Goal: Find specific page/section: Find specific page/section

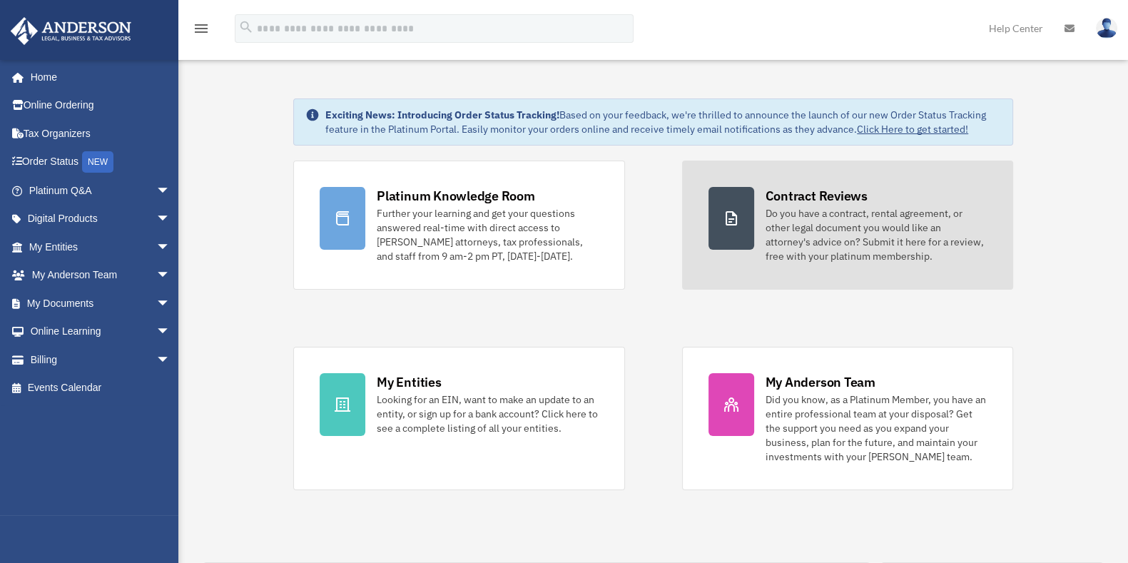
click at [821, 208] on div "Do you have a contract, rental agreement, or other legal document you would lik…" at bounding box center [876, 234] width 221 height 57
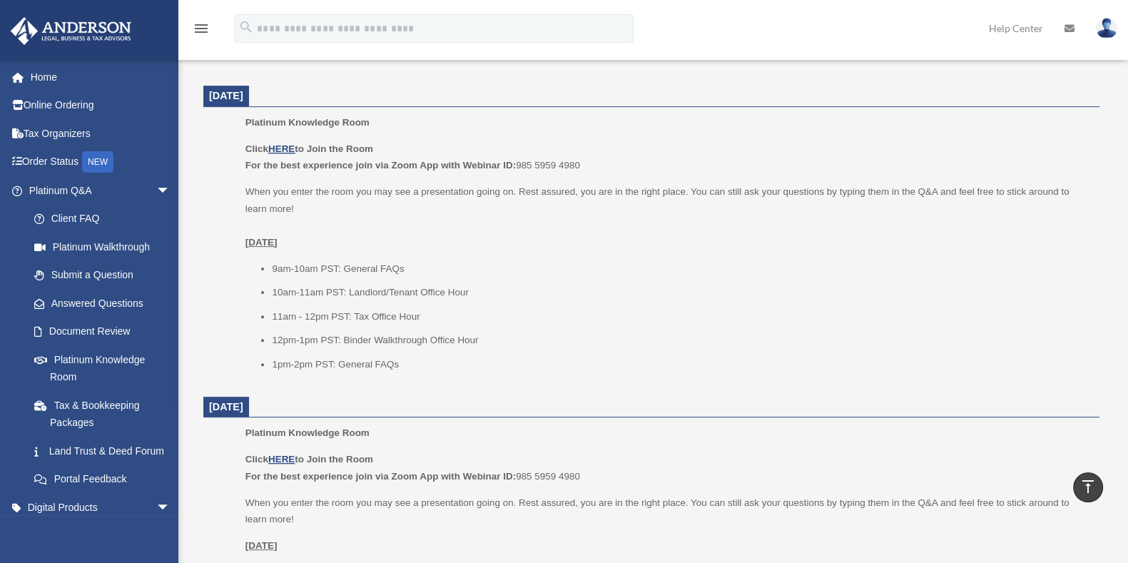
scroll to position [538, 0]
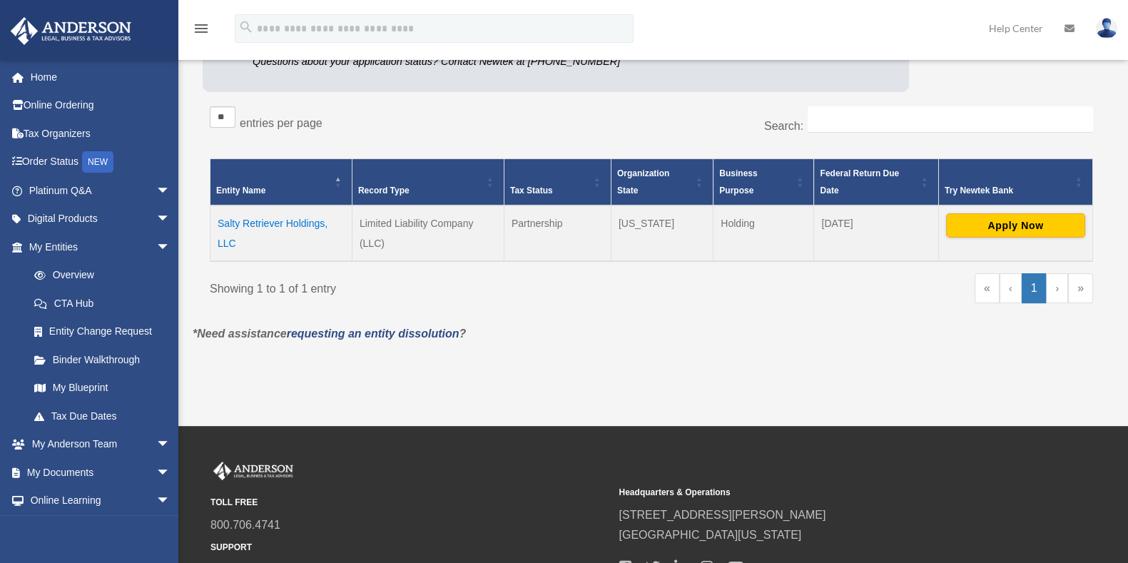
scroll to position [203, 0]
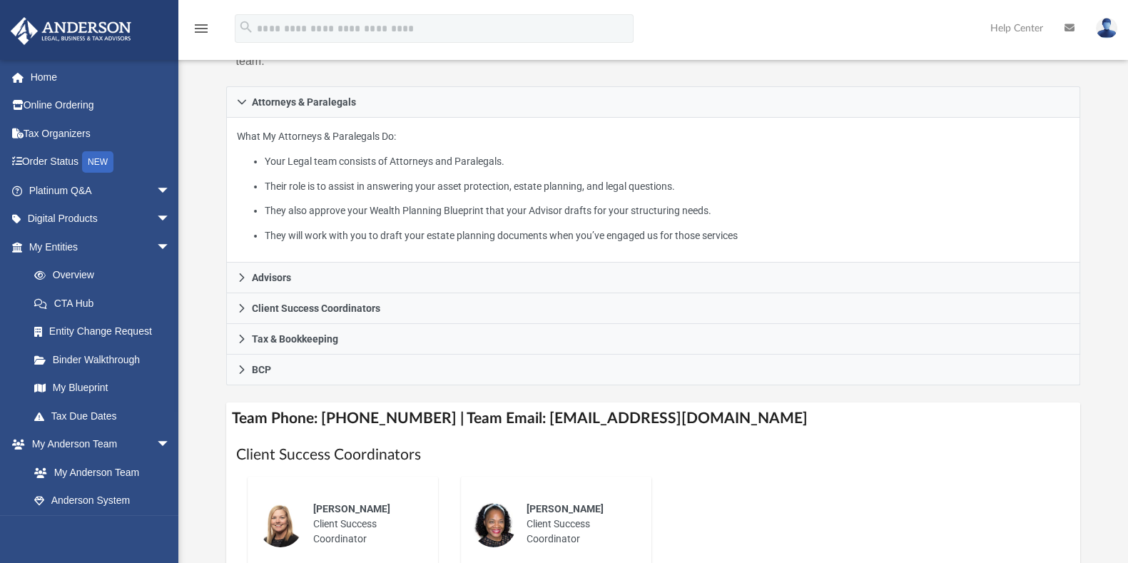
scroll to position [235, 0]
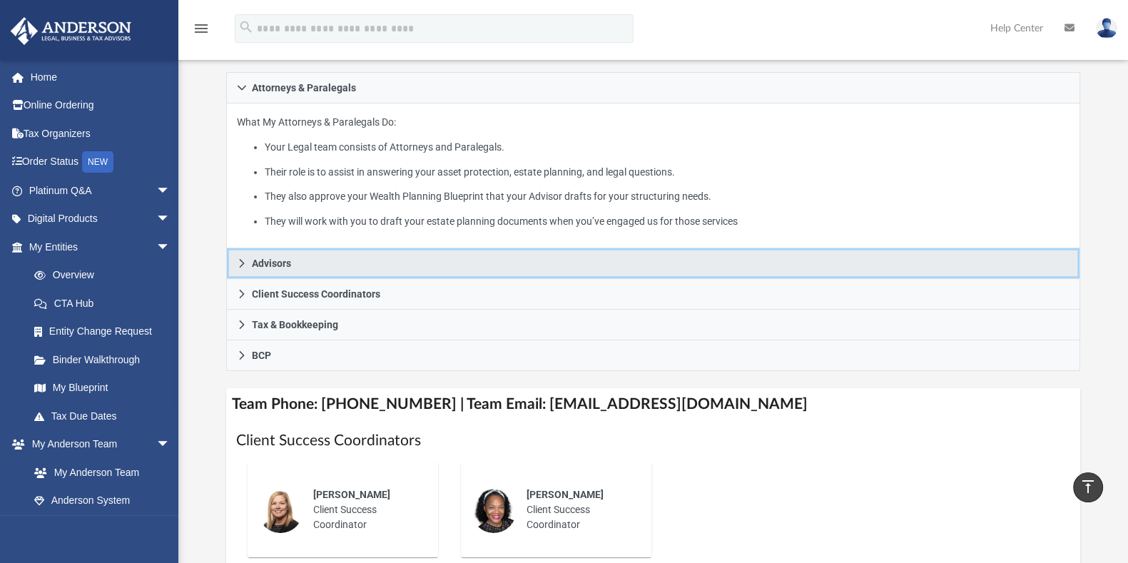
click at [239, 264] on icon at bounding box center [242, 263] width 10 height 10
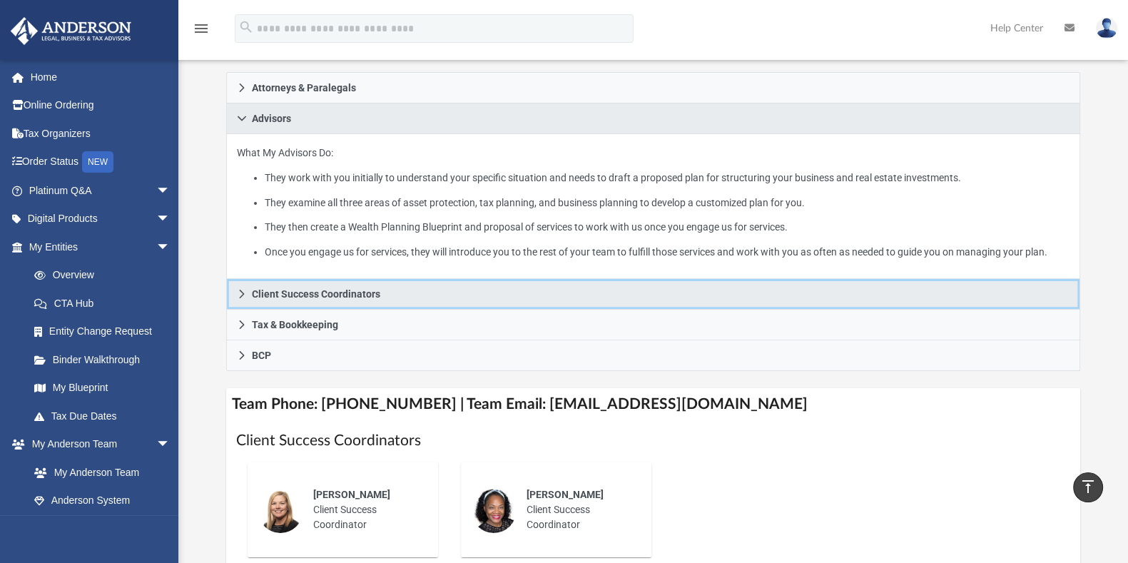
click at [246, 283] on link "Client Success Coordinators" at bounding box center [653, 294] width 855 height 31
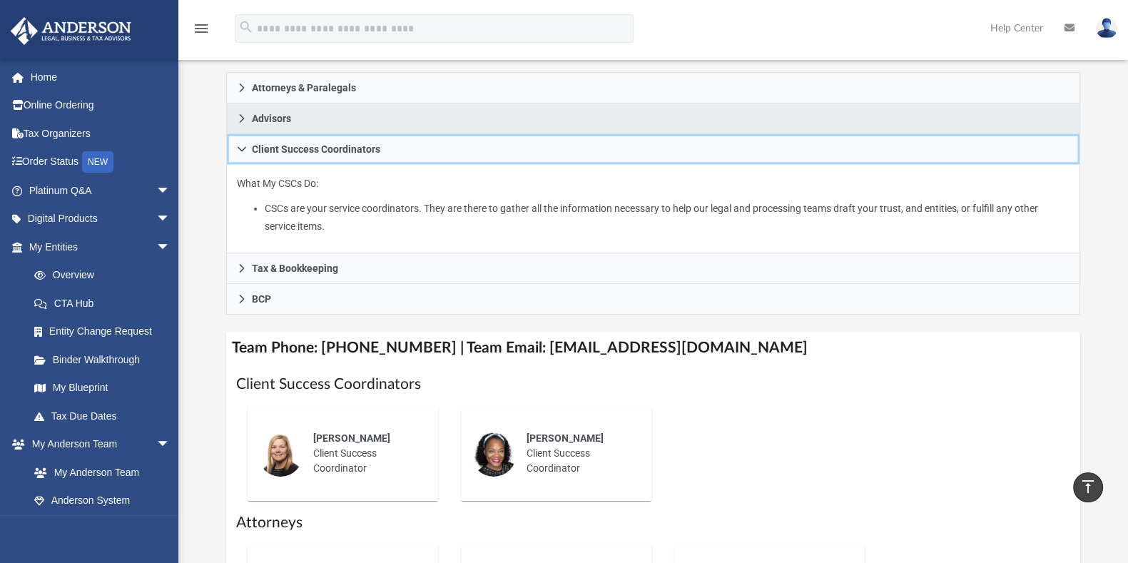
scroll to position [362, 0]
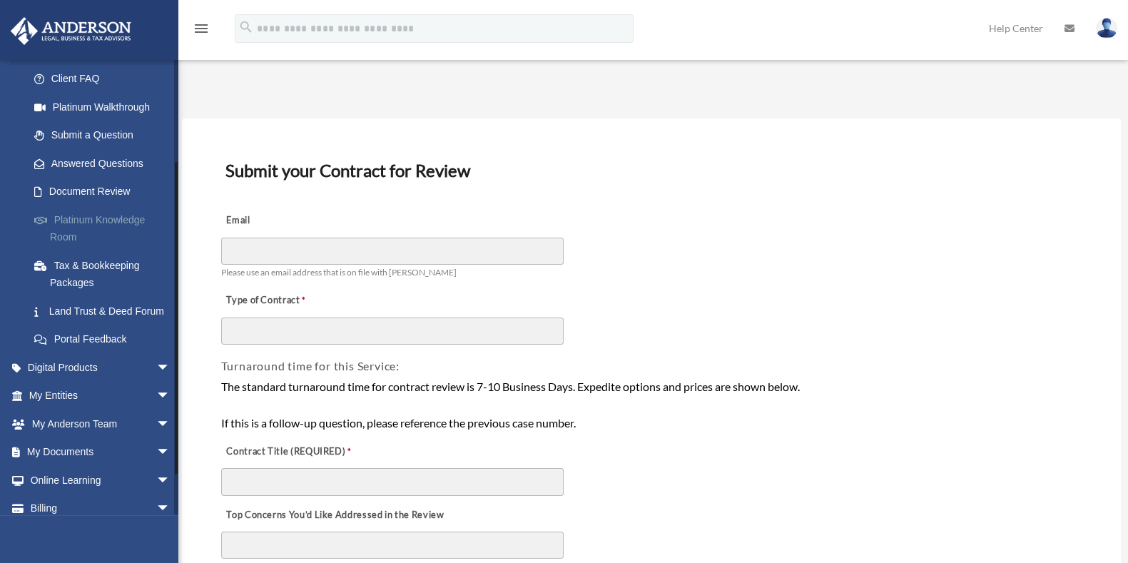
scroll to position [196, 0]
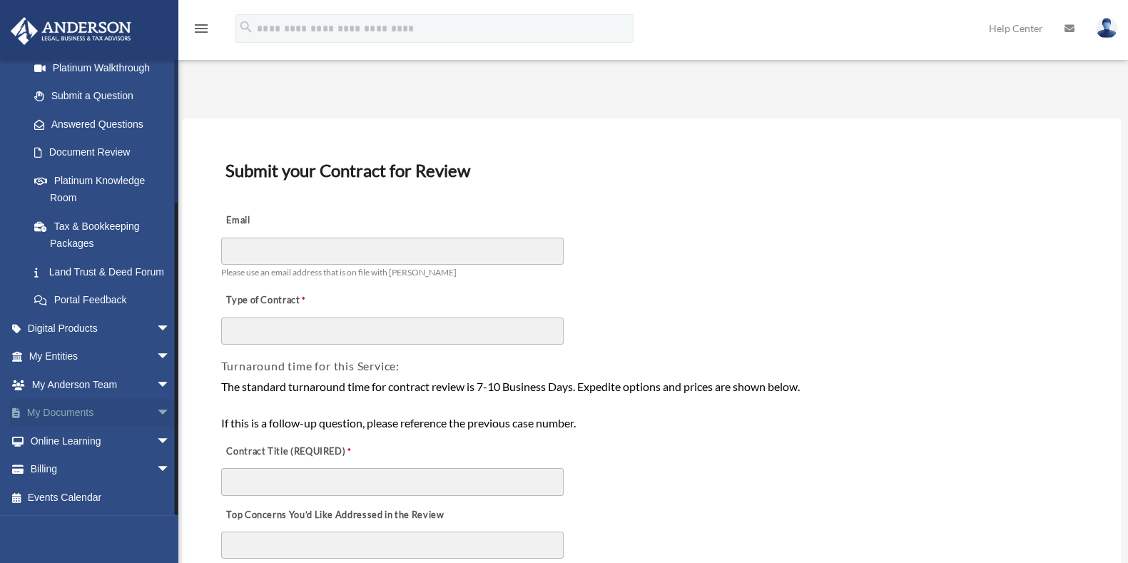
click at [156, 415] on span "arrow_drop_down" at bounding box center [170, 413] width 29 height 29
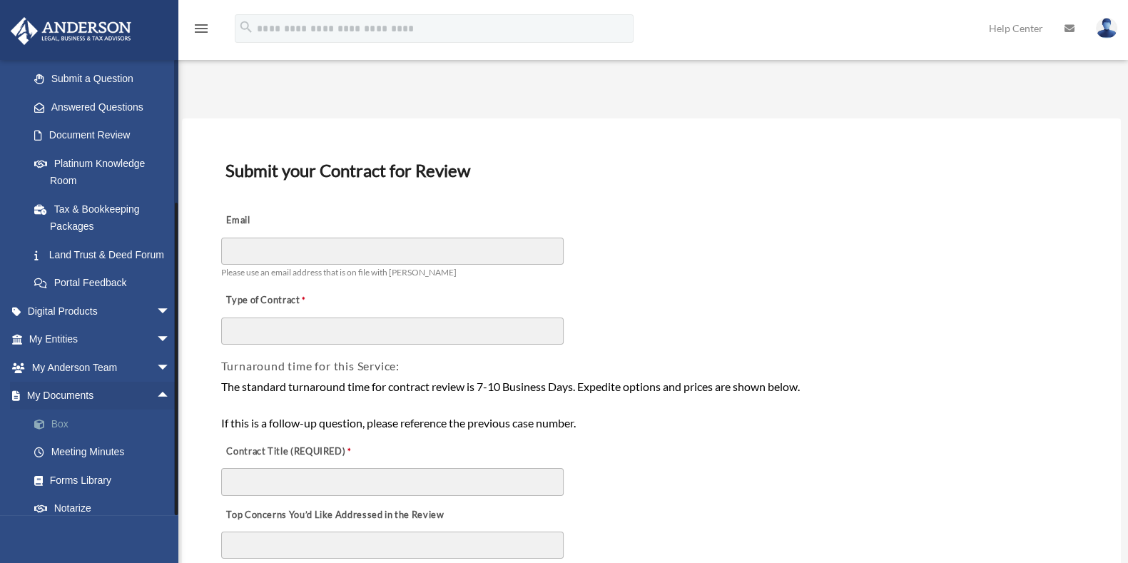
click at [66, 433] on link "Box" at bounding box center [106, 424] width 172 height 29
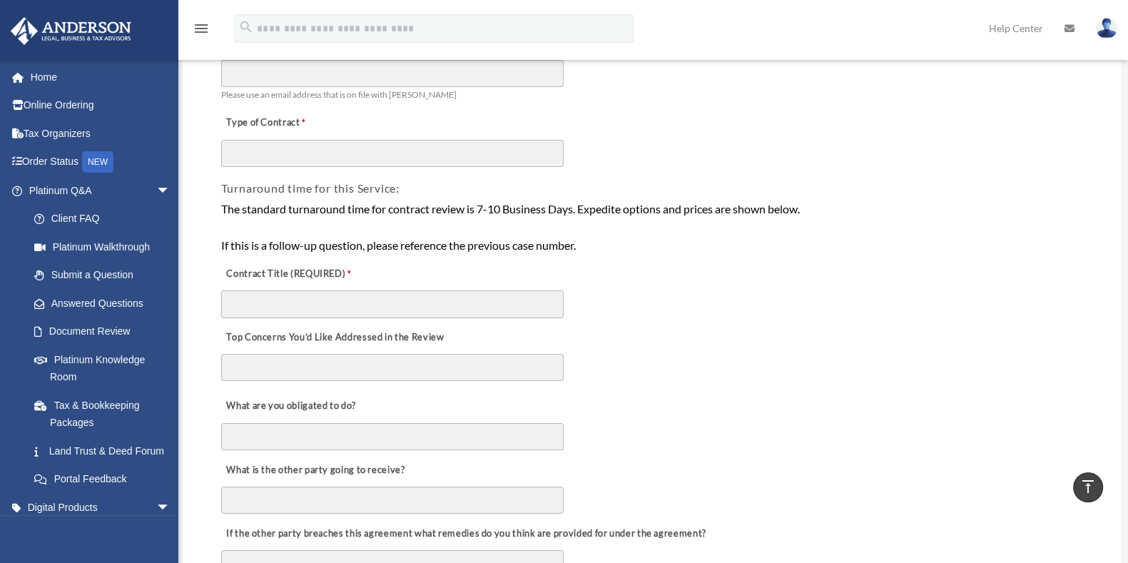
scroll to position [174, 0]
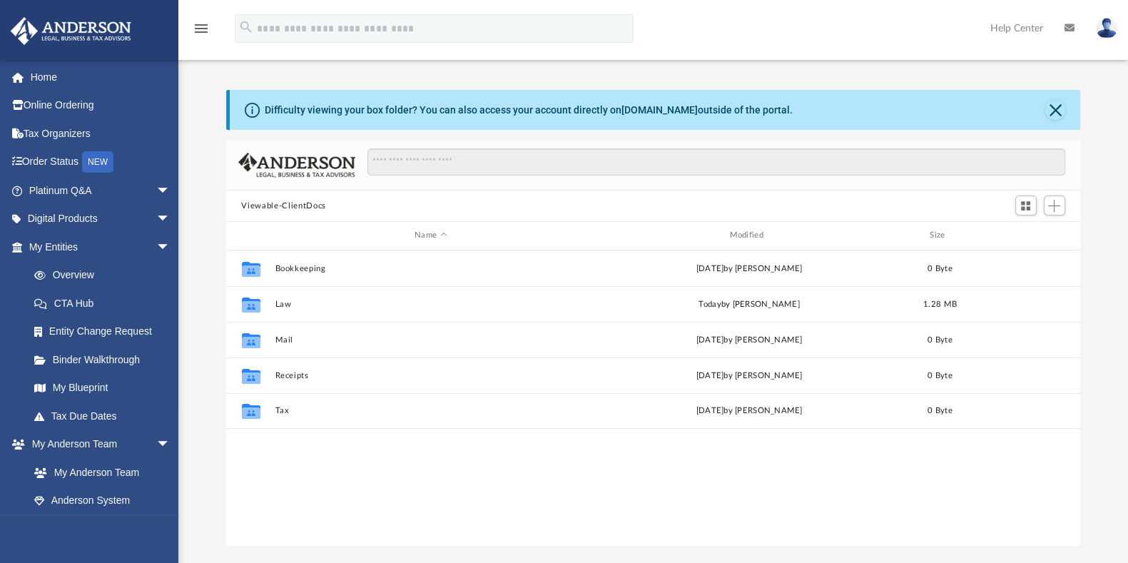
scroll to position [310, 842]
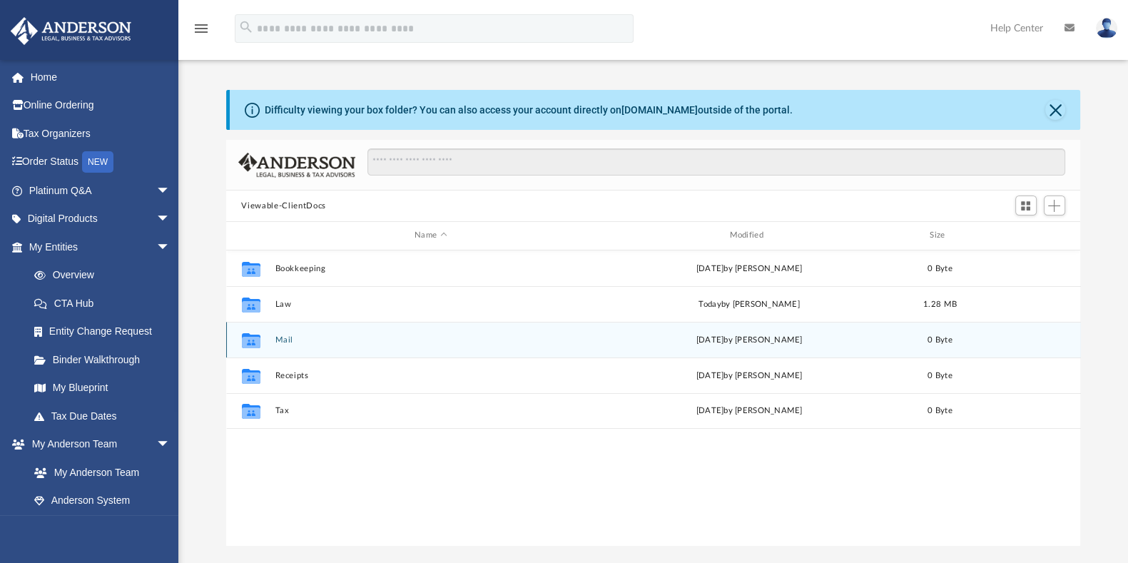
click at [281, 340] on button "Mail" at bounding box center [431, 339] width 312 height 9
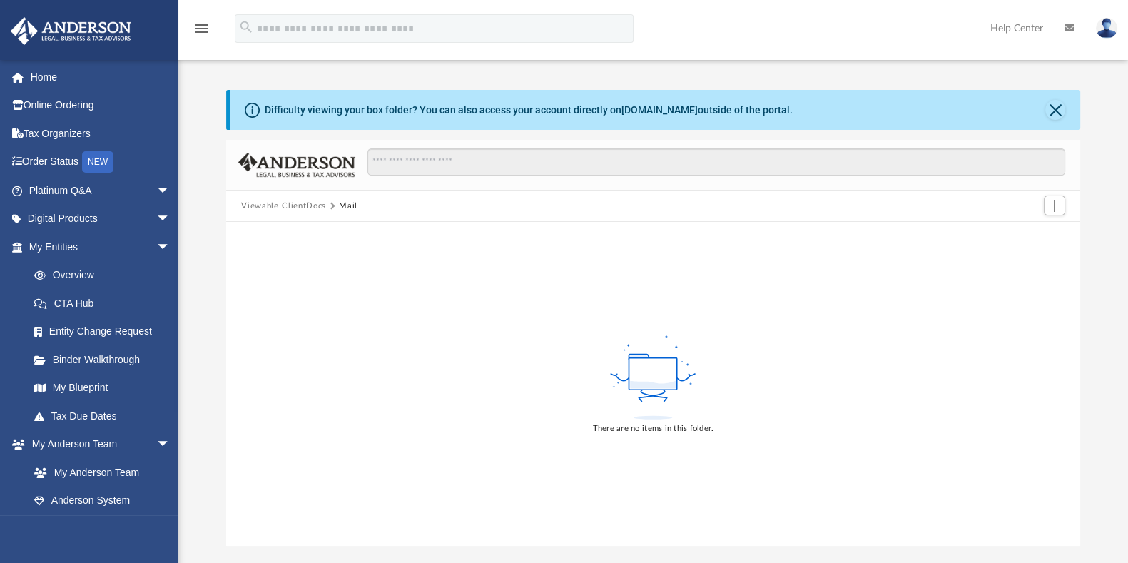
click at [276, 198] on div "Viewable-ClientDocs Mail" at bounding box center [653, 206] width 855 height 31
click at [275, 206] on button "Viewable-ClientDocs" at bounding box center [283, 206] width 84 height 13
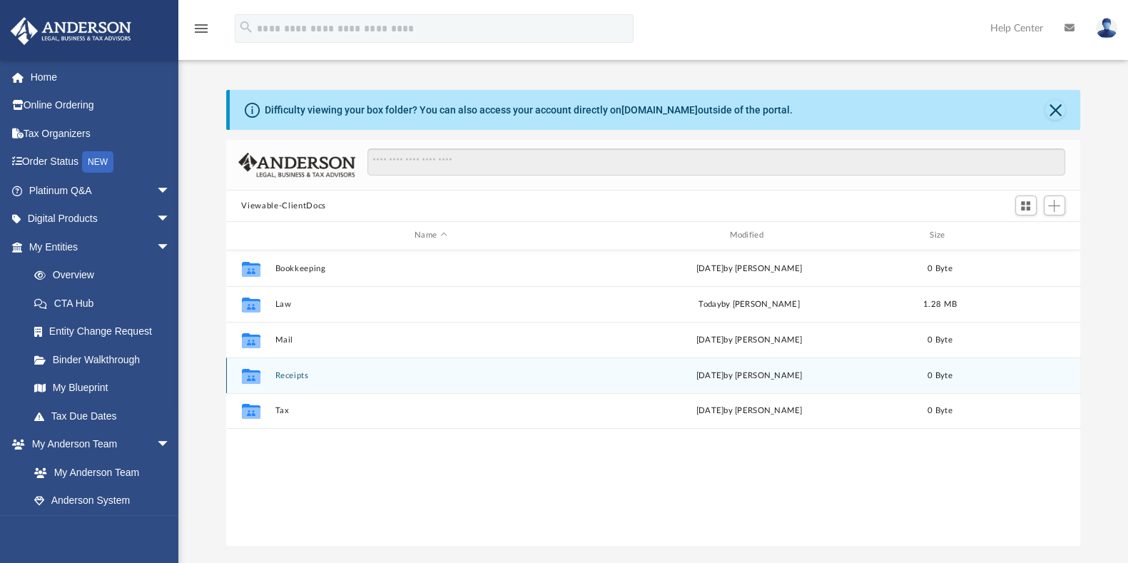
click at [296, 375] on button "Receipts" at bounding box center [431, 375] width 312 height 9
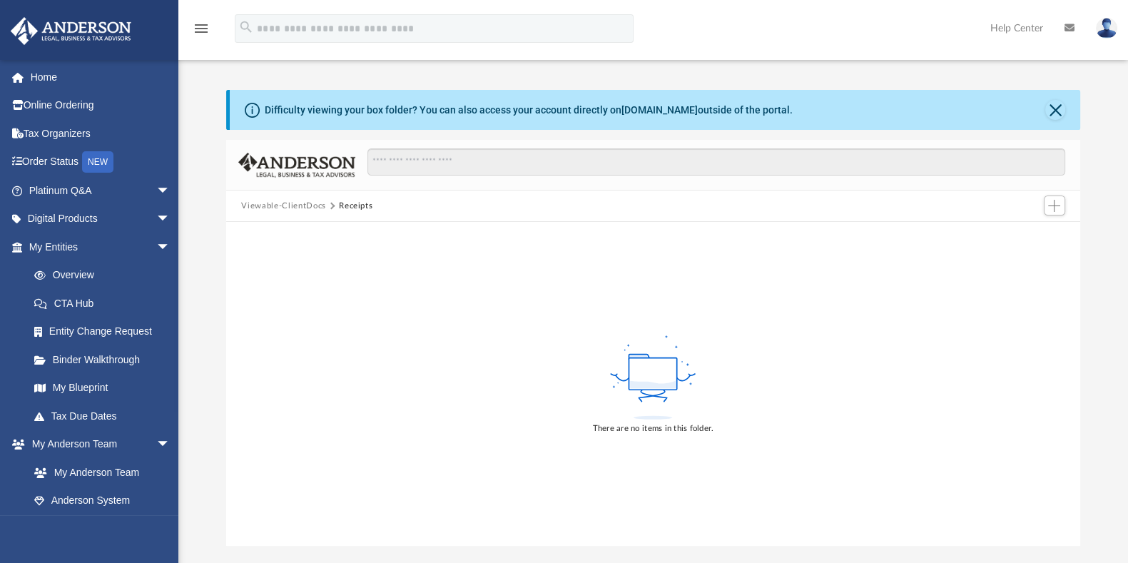
click at [308, 206] on button "Viewable-ClientDocs" at bounding box center [283, 206] width 84 height 13
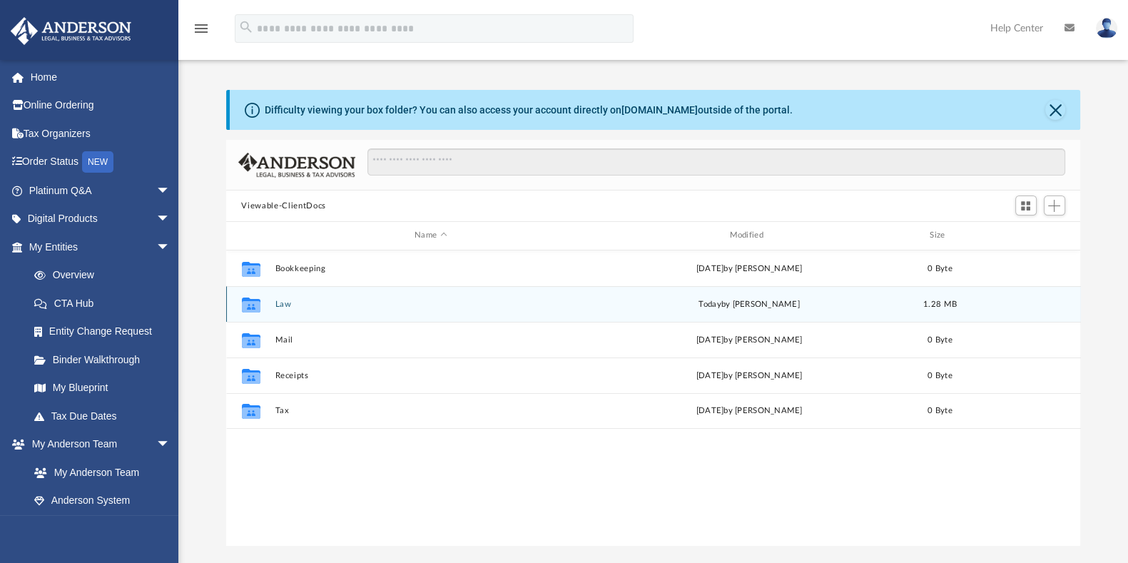
click at [282, 302] on button "Law" at bounding box center [431, 304] width 312 height 9
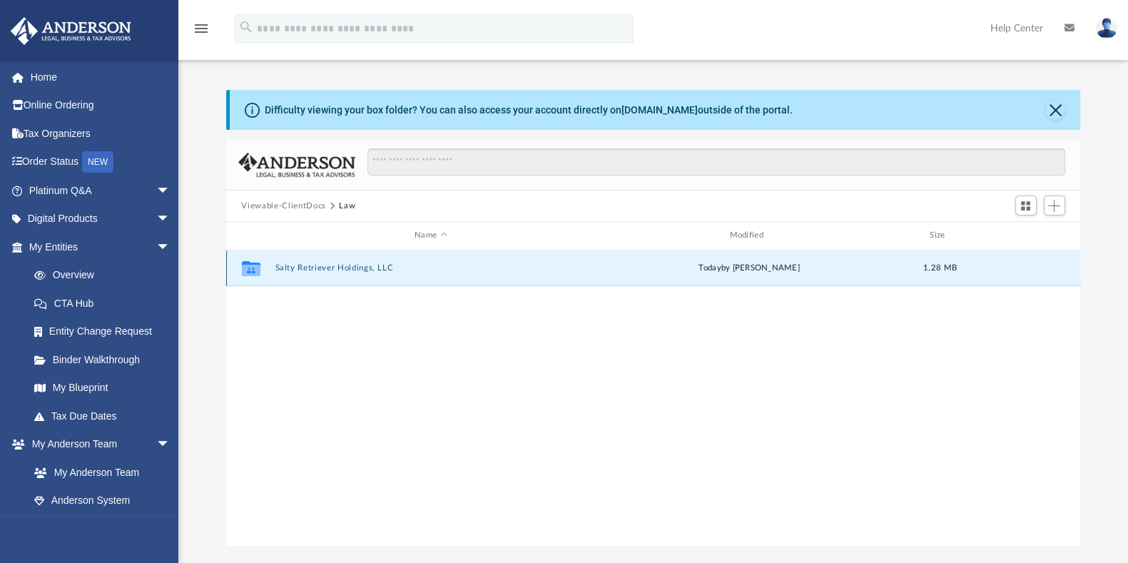
click at [330, 266] on button "Salty Retriever Holdings, LLC" at bounding box center [431, 267] width 312 height 9
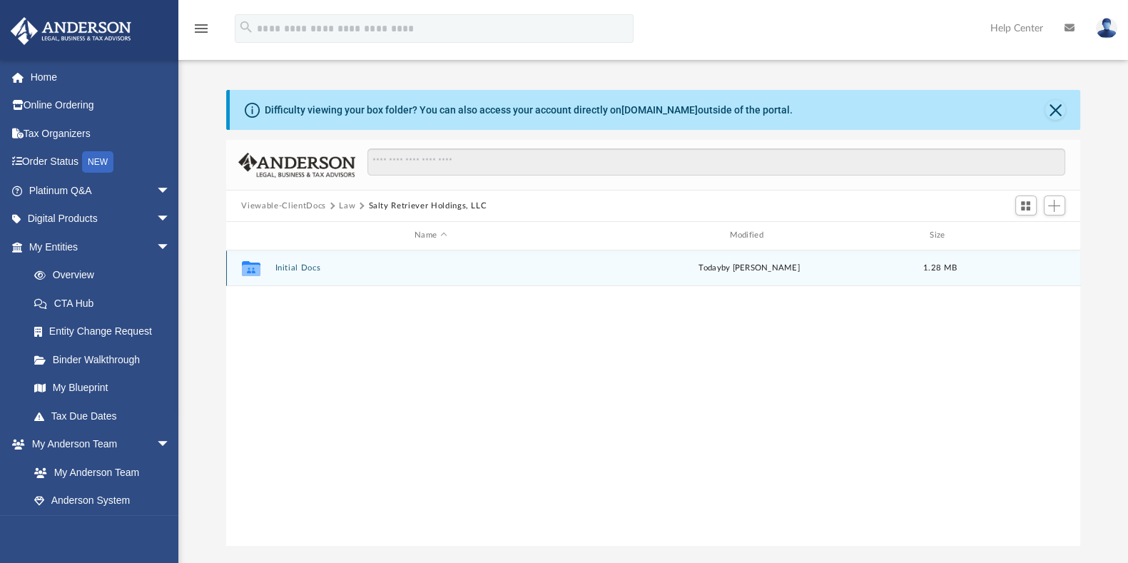
click at [309, 269] on button "Initial Docs" at bounding box center [431, 267] width 312 height 9
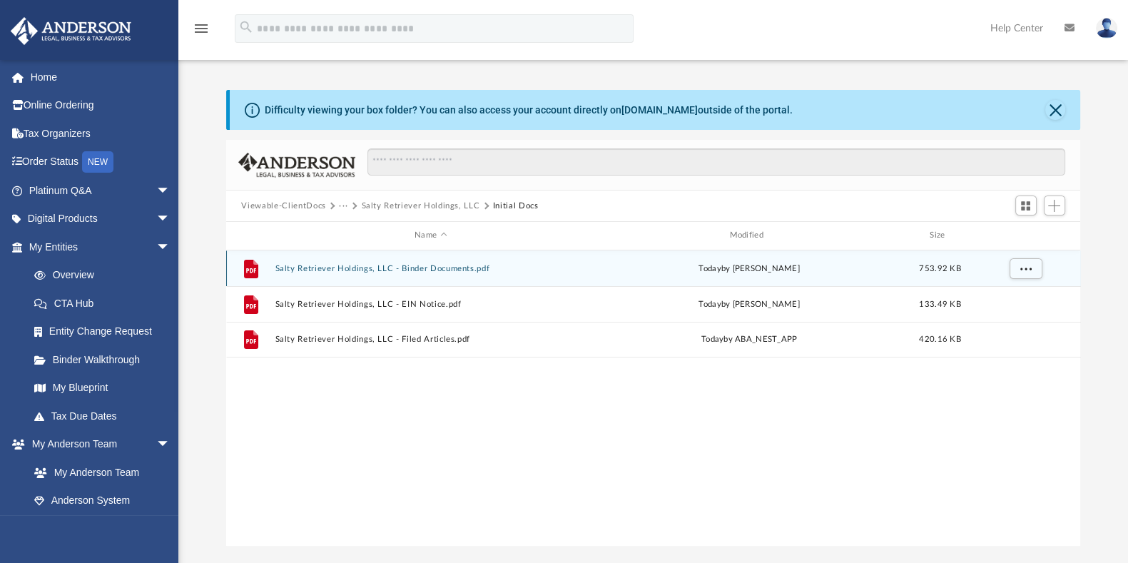
click at [337, 266] on button "Salty Retriever Holdings, LLC - Binder Documents.pdf" at bounding box center [431, 268] width 312 height 9
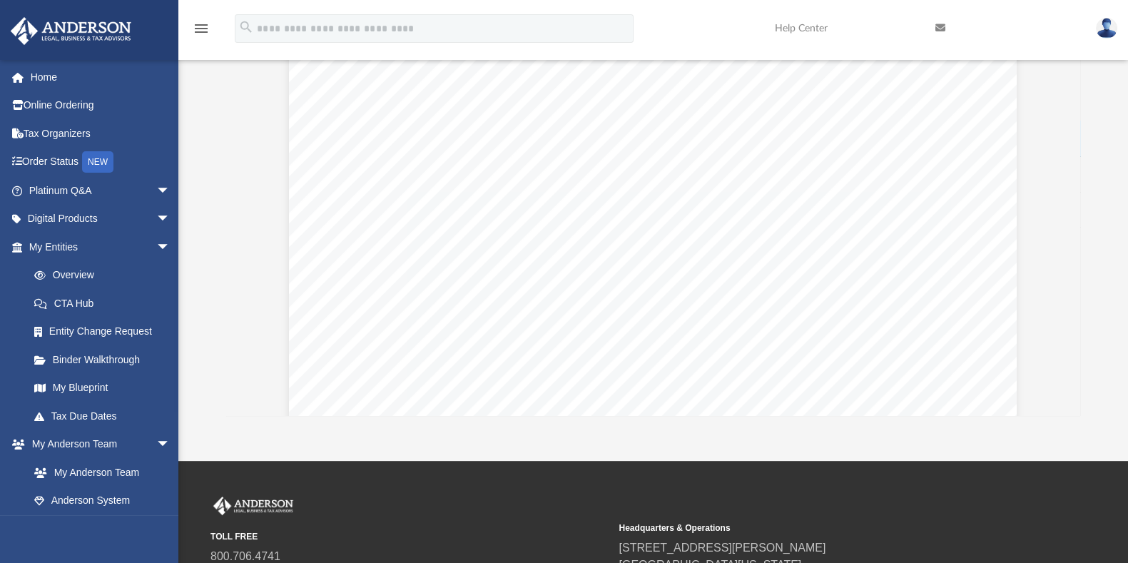
scroll to position [15943, 0]
click at [94, 385] on link "My Blueprint" at bounding box center [106, 388] width 172 height 29
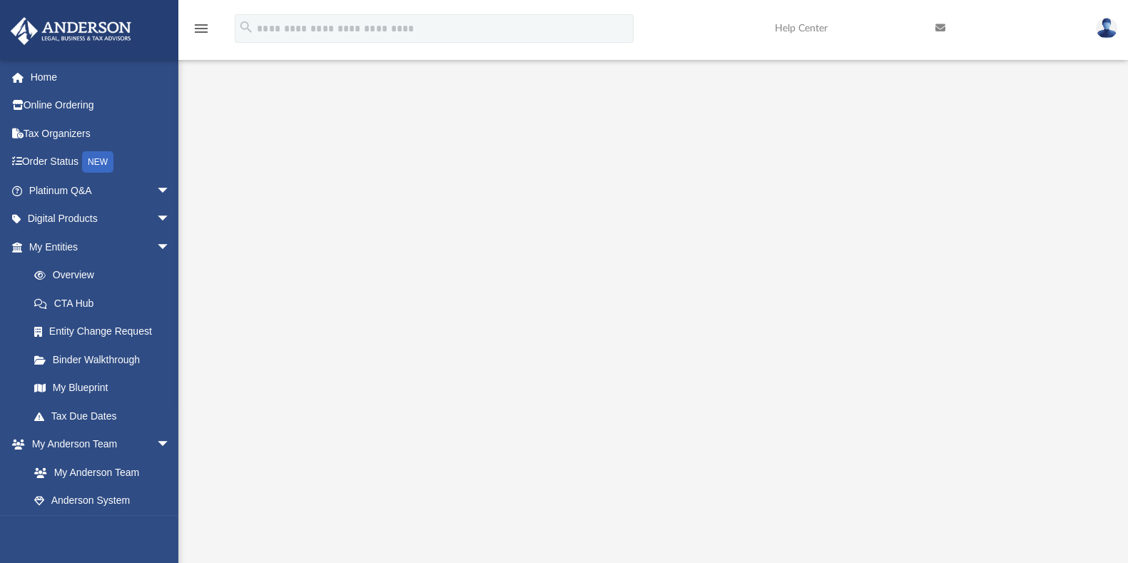
scroll to position [96, 0]
